Goal: Task Accomplishment & Management: Manage account settings

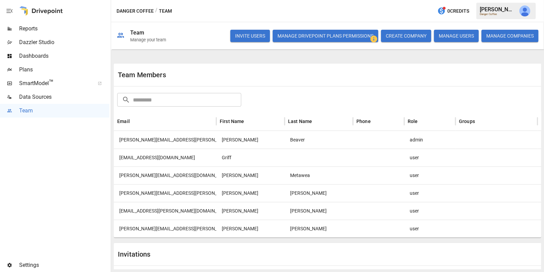
click at [362, 37] on button "Manage Drivepoint Plans Permissions" at bounding box center [326, 36] width 106 height 12
click at [201, 229] on div "[PERSON_NAME][EMAIL_ADDRESS][PERSON_NAME][DOMAIN_NAME]" at bounding box center [165, 229] width 103 height 18
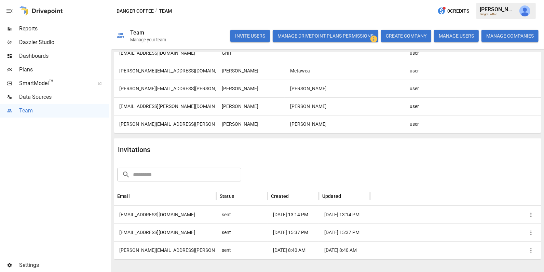
click at [169, 249] on div "[PERSON_NAME][EMAIL_ADDRESS][PERSON_NAME][DOMAIN_NAME]" at bounding box center [165, 250] width 103 height 18
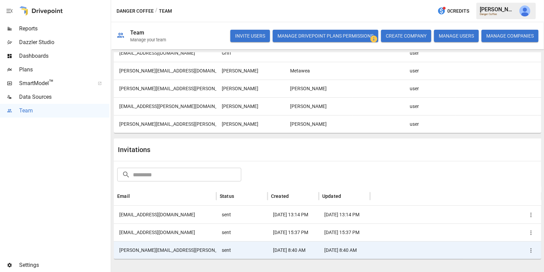
click at [176, 250] on div "[PERSON_NAME][EMAIL_ADDRESS][PERSON_NAME][DOMAIN_NAME]" at bounding box center [165, 250] width 103 height 18
click at [531, 250] on icon "button" at bounding box center [531, 250] width 1 height 4
click at [513, 233] on li "Re-send Invitation" at bounding box center [507, 235] width 59 height 12
click at [159, 252] on div "[PERSON_NAME][EMAIL_ADDRESS][PERSON_NAME][DOMAIN_NAME]" at bounding box center [165, 250] width 103 height 18
drag, startPoint x: 194, startPoint y: 252, endPoint x: 139, endPoint y: 252, distance: 55.4
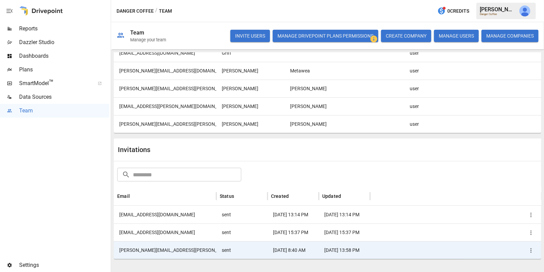
click at [139, 252] on div "[PERSON_NAME][EMAIL_ADDRESS][PERSON_NAME][DOMAIN_NAME]" at bounding box center [165, 250] width 103 height 18
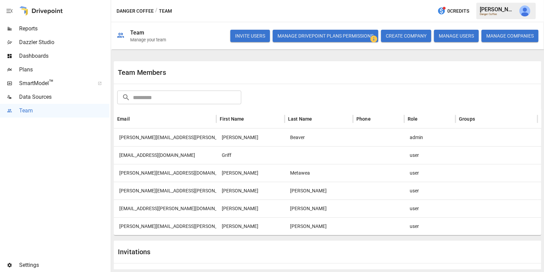
scroll to position [0, 0]
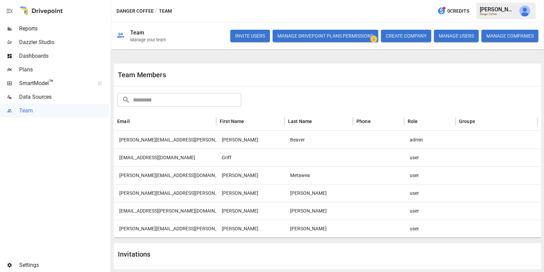
click at [163, 193] on div "[PERSON_NAME][EMAIL_ADDRESS][PERSON_NAME][DOMAIN_NAME]" at bounding box center [165, 193] width 103 height 18
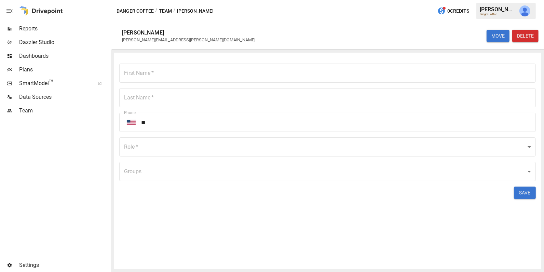
type input "******"
type input "****"
click at [179, 39] on div "[PERSON_NAME][EMAIL_ADDRESS][PERSON_NAME][DOMAIN_NAME]" at bounding box center [188, 39] width 133 height 5
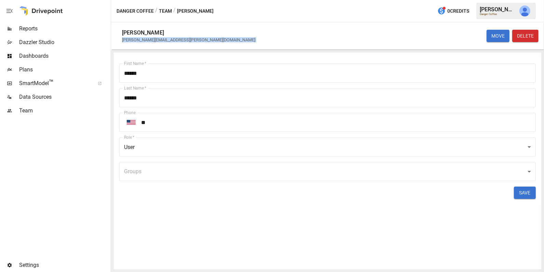
click at [179, 39] on div "[PERSON_NAME][EMAIL_ADDRESS][PERSON_NAME][DOMAIN_NAME]" at bounding box center [188, 39] width 133 height 5
copy div "[PERSON_NAME][EMAIL_ADDRESS][PERSON_NAME][DOMAIN_NAME] MOVE DELETE First Name  …"
click at [193, 32] on div "[PERSON_NAME]" at bounding box center [190, 32] width 136 height 6
click at [170, 11] on button "Team" at bounding box center [165, 11] width 13 height 9
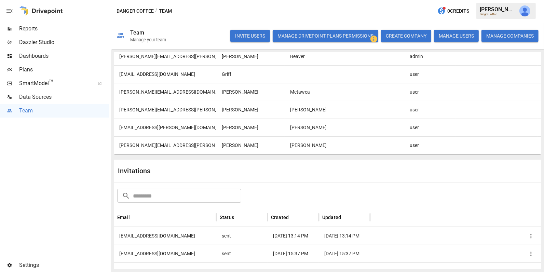
scroll to position [105, 0]
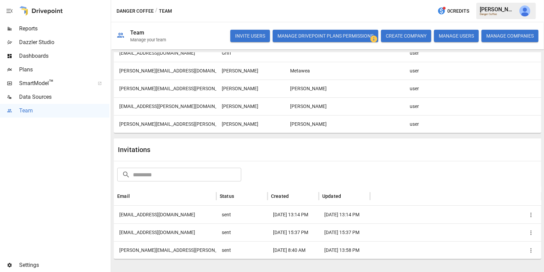
click at [144, 109] on div "[EMAIL_ADDRESS][PERSON_NAME][DOMAIN_NAME]" at bounding box center [165, 106] width 103 height 18
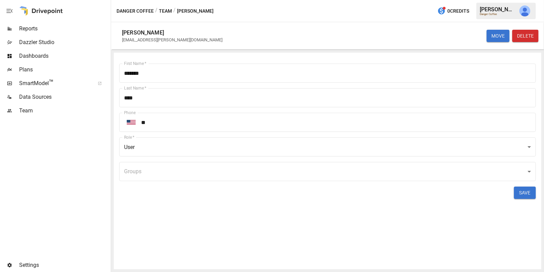
click at [160, 39] on div "[EMAIL_ADDRESS][PERSON_NAME][DOMAIN_NAME]" at bounding box center [172, 39] width 101 height 5
copy div "[PERSON_NAME][EMAIL_ADDRESS][PERSON_NAME][DOMAIN_NAME] MOVE DELETE First Name  …"
click at [185, 10] on div "/ [PERSON_NAME]" at bounding box center [193, 11] width 40 height 9
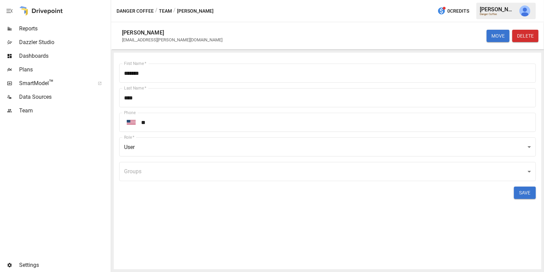
click at [165, 10] on button "Team" at bounding box center [165, 11] width 13 height 9
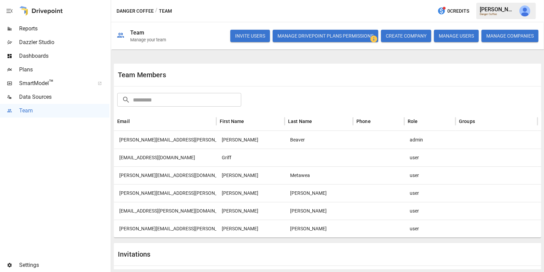
click at [175, 227] on div "[PERSON_NAME][EMAIL_ADDRESS][PERSON_NAME][DOMAIN_NAME]" at bounding box center [165, 229] width 103 height 18
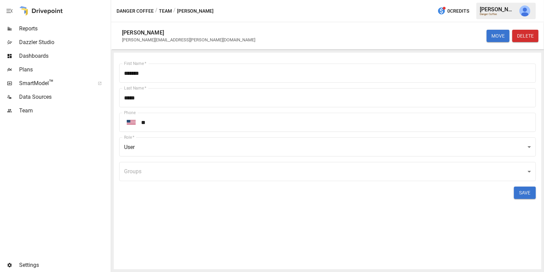
click at [163, 38] on div "[PERSON_NAME][EMAIL_ADDRESS][PERSON_NAME][DOMAIN_NAME]" at bounding box center [188, 39] width 133 height 5
copy div "[PERSON_NAME][EMAIL_ADDRESS][PERSON_NAME][DOMAIN_NAME] MOVE DELETE First Name  …"
click at [165, 12] on button "Team" at bounding box center [165, 11] width 13 height 9
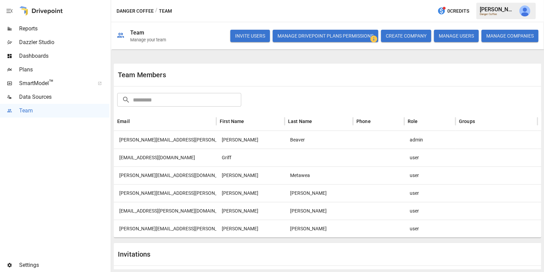
scroll to position [105, 0]
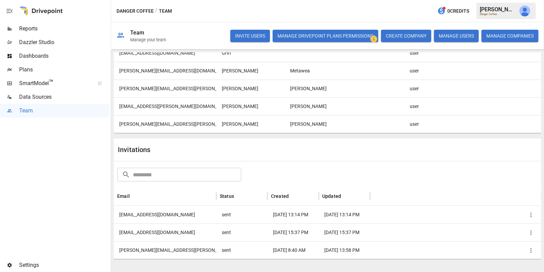
drag, startPoint x: 200, startPoint y: 248, endPoint x: 138, endPoint y: 248, distance: 62.2
click at [138, 248] on div "[PERSON_NAME][EMAIL_ADDRESS][PERSON_NAME][DOMAIN_NAME]" at bounding box center [165, 250] width 103 height 18
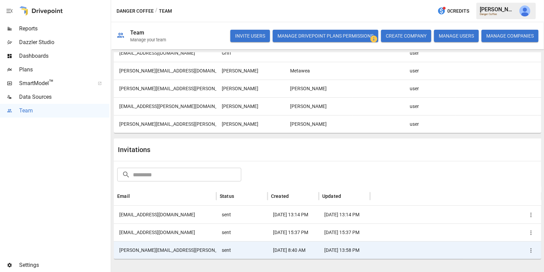
click at [66, 183] on div at bounding box center [54, 188] width 109 height 141
click at [200, 125] on div "[PERSON_NAME][EMAIL_ADDRESS][PERSON_NAME][DOMAIN_NAME]" at bounding box center [165, 124] width 103 height 18
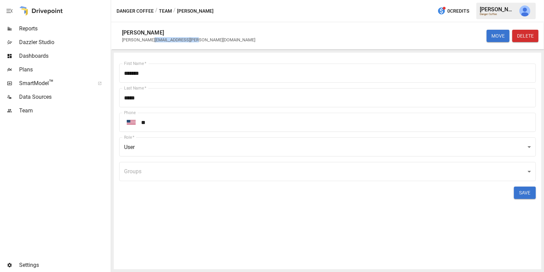
drag, startPoint x: 195, startPoint y: 41, endPoint x: 148, endPoint y: 40, distance: 46.8
click at [148, 40] on div "[PERSON_NAME][EMAIL_ADDRESS][PERSON_NAME][DOMAIN_NAME]" at bounding box center [190, 39] width 136 height 5
copy div "@[DOMAIN_NAME]"
click at [46, 196] on div at bounding box center [54, 188] width 109 height 141
click at [162, 11] on button "Team" at bounding box center [165, 11] width 13 height 9
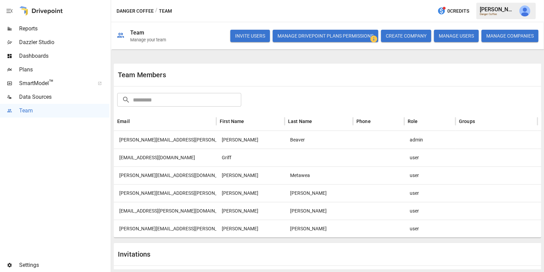
scroll to position [105, 0]
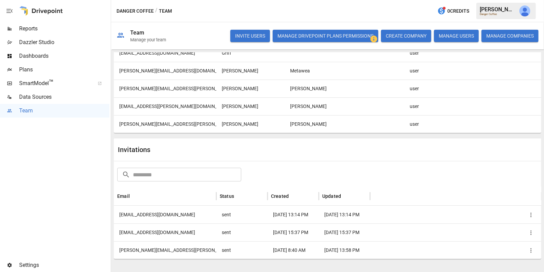
click at [532, 14] on button "button" at bounding box center [525, 10] width 19 height 19
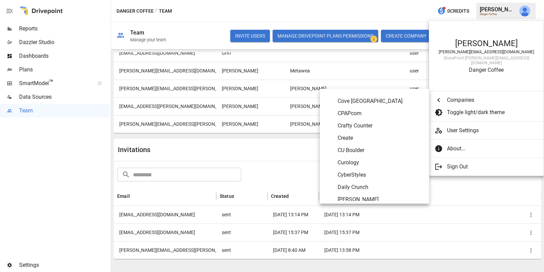
scroll to position [644, 0]
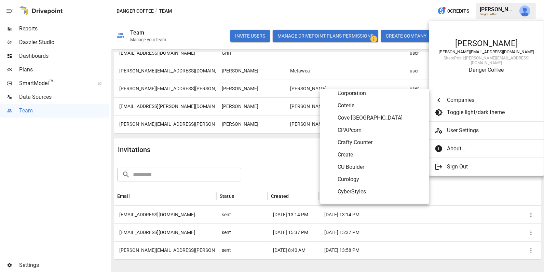
click at [378, 135] on li "CPAPcom" at bounding box center [374, 130] width 109 height 12
